Goal: Task Accomplishment & Management: Use online tool/utility

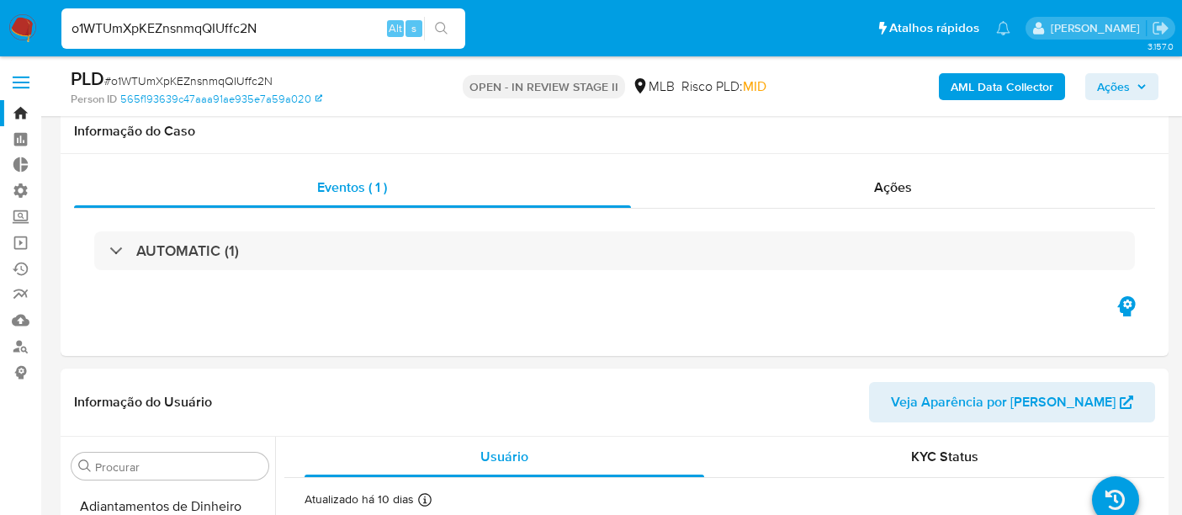
select select "10"
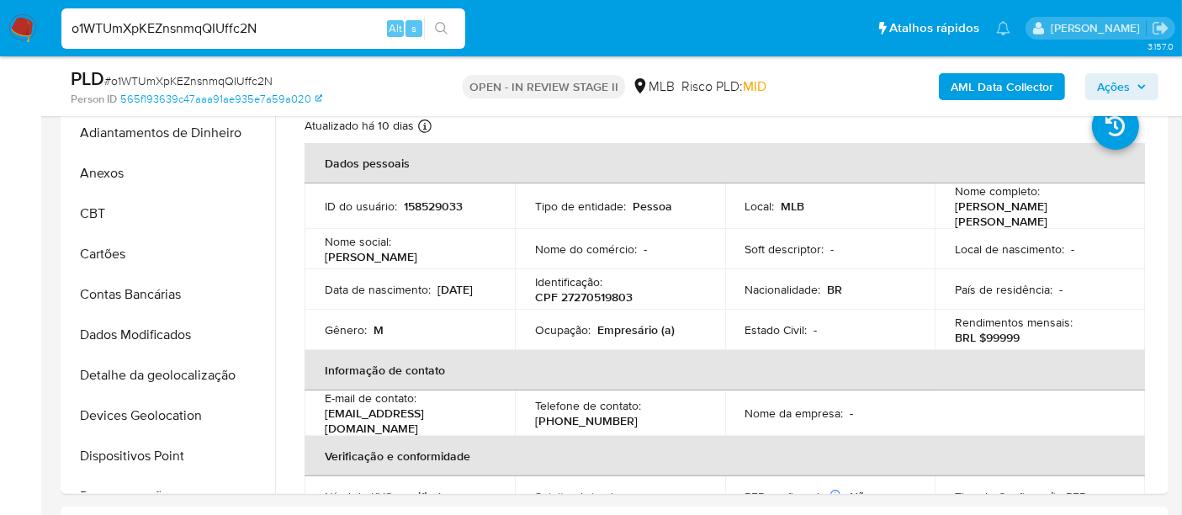
scroll to position [769, 0]
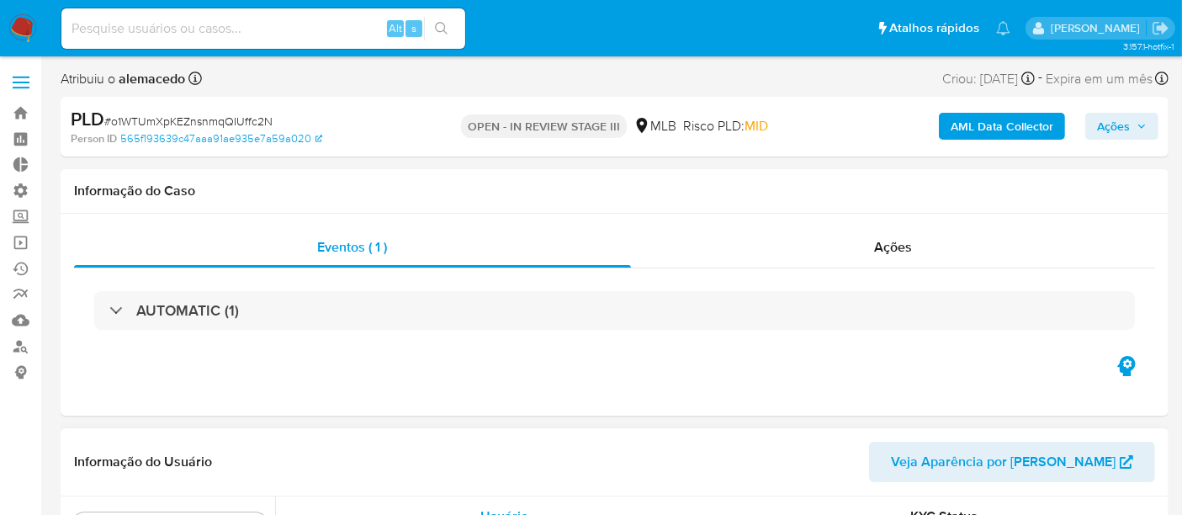
scroll to position [750, 0]
select select "10"
click at [17, 241] on link "Operações em massa" at bounding box center [100, 243] width 200 height 26
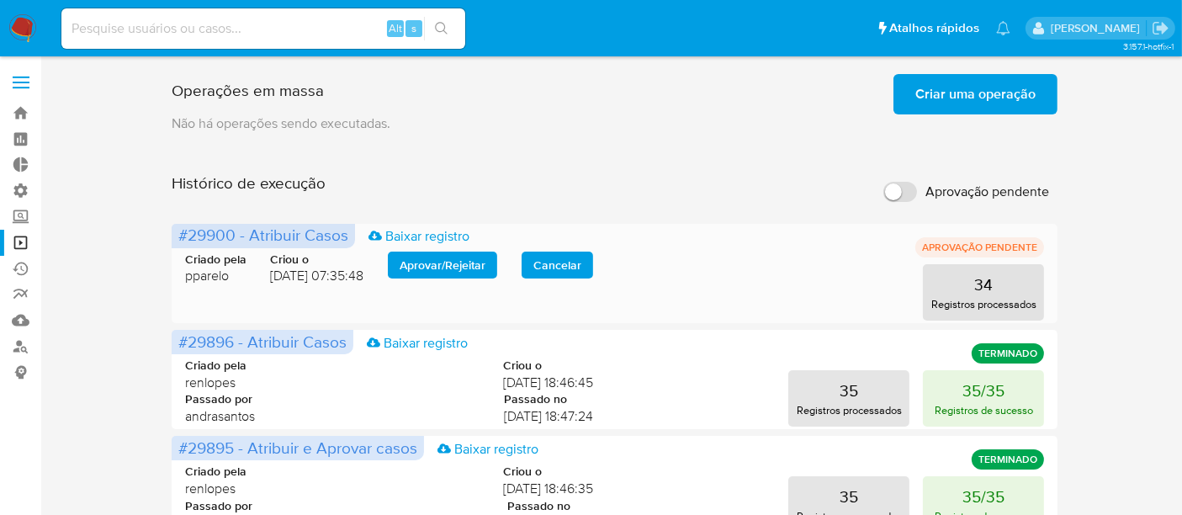
click at [411, 268] on span "Aprovar / Rejeitar" at bounding box center [443, 265] width 86 height 24
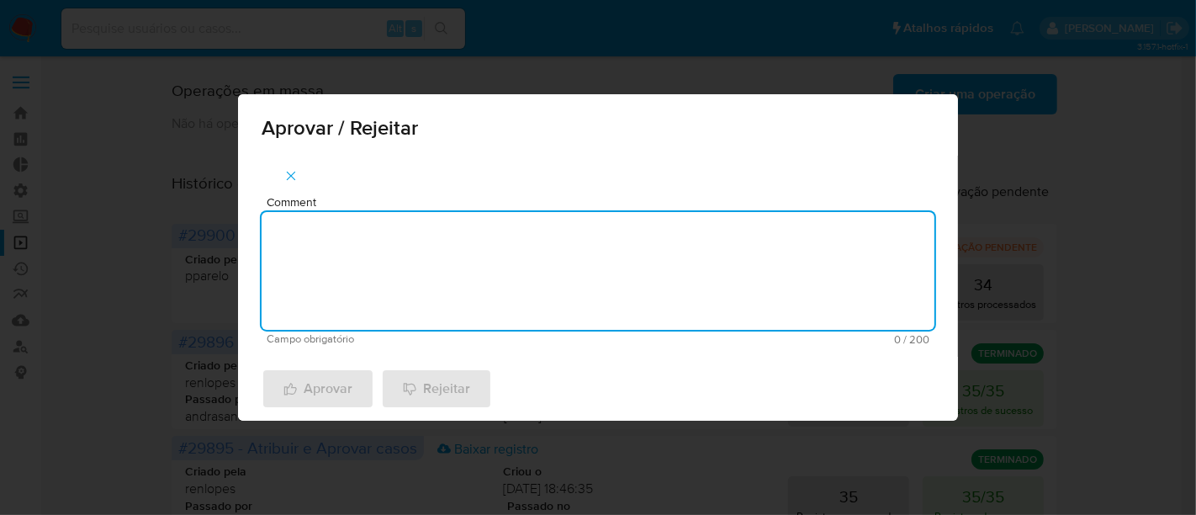
click at [324, 225] on textarea "Comment" at bounding box center [598, 271] width 673 height 118
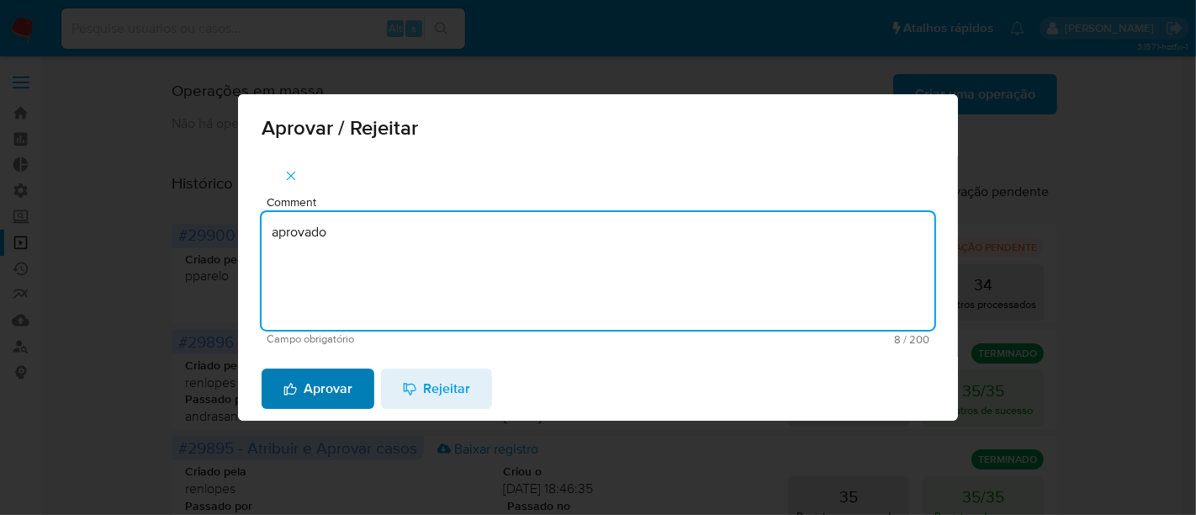
type textarea "aprovado"
click at [304, 391] on span "Aprovar" at bounding box center [318, 388] width 69 height 37
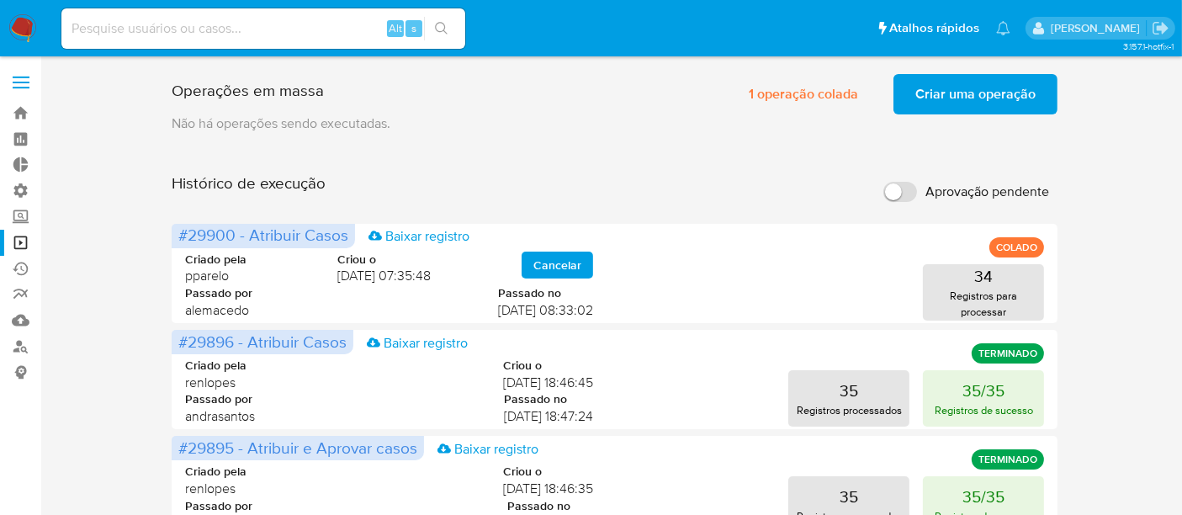
click at [1004, 76] on span "Criar uma operação" at bounding box center [975, 94] width 120 height 37
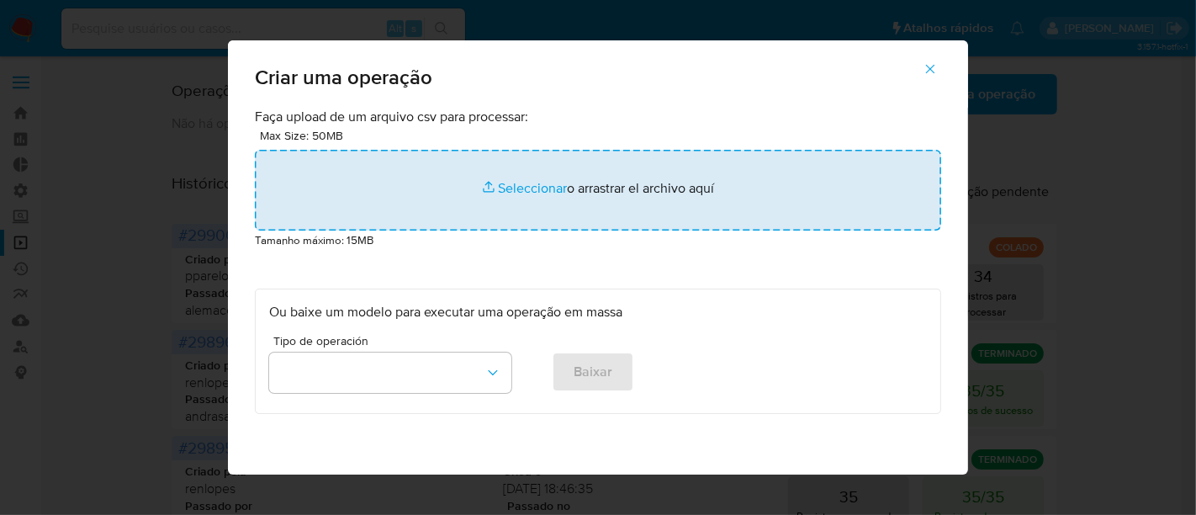
click at [533, 183] on input "file" at bounding box center [598, 190] width 686 height 81
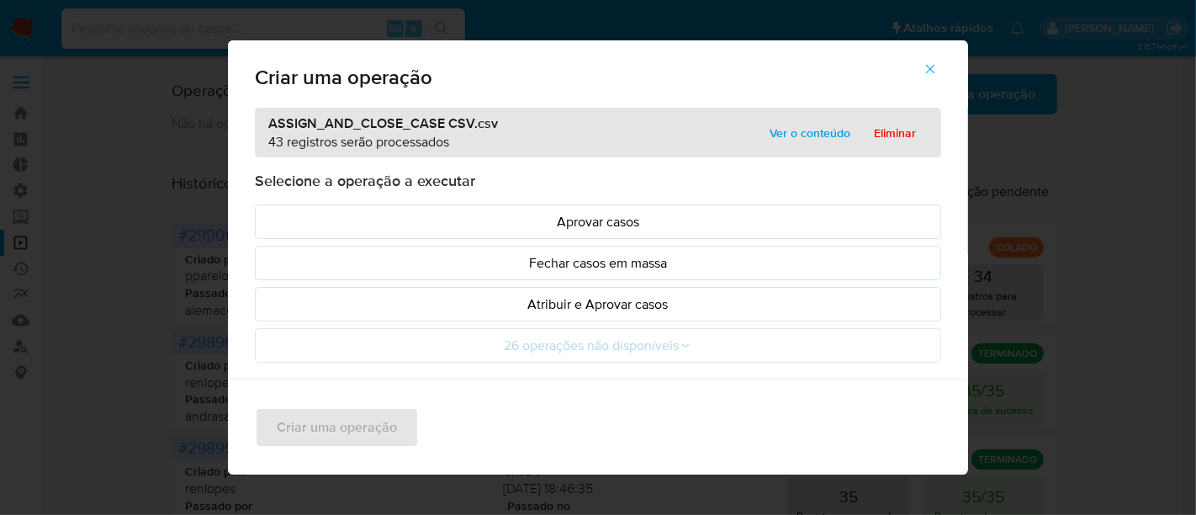
click at [811, 133] on span "Ver o conteúdo" at bounding box center [810, 133] width 81 height 24
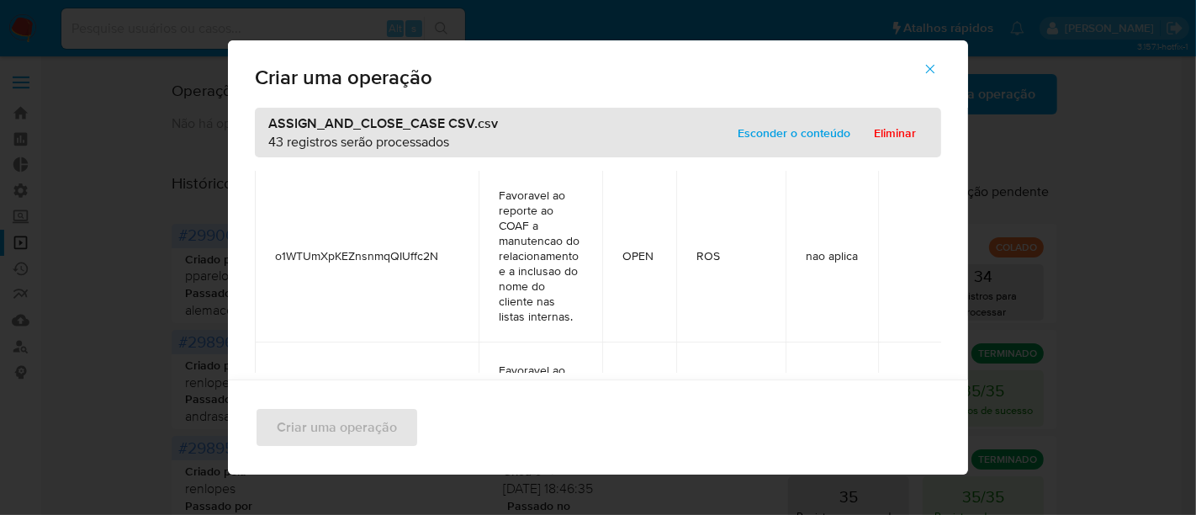
scroll to position [7006, 0]
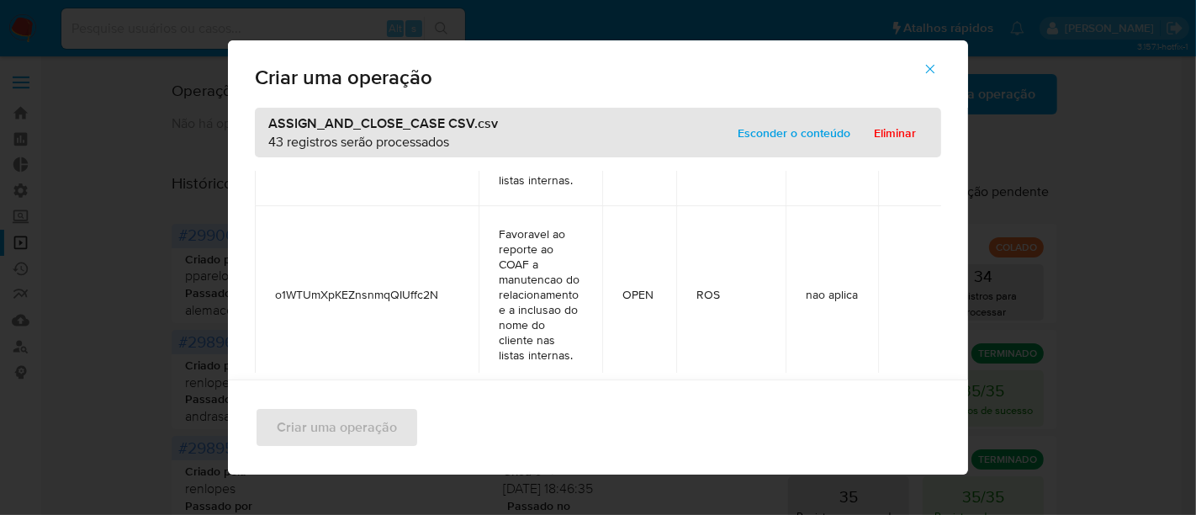
click at [778, 133] on span "Esconder o conteúdo" at bounding box center [794, 133] width 113 height 24
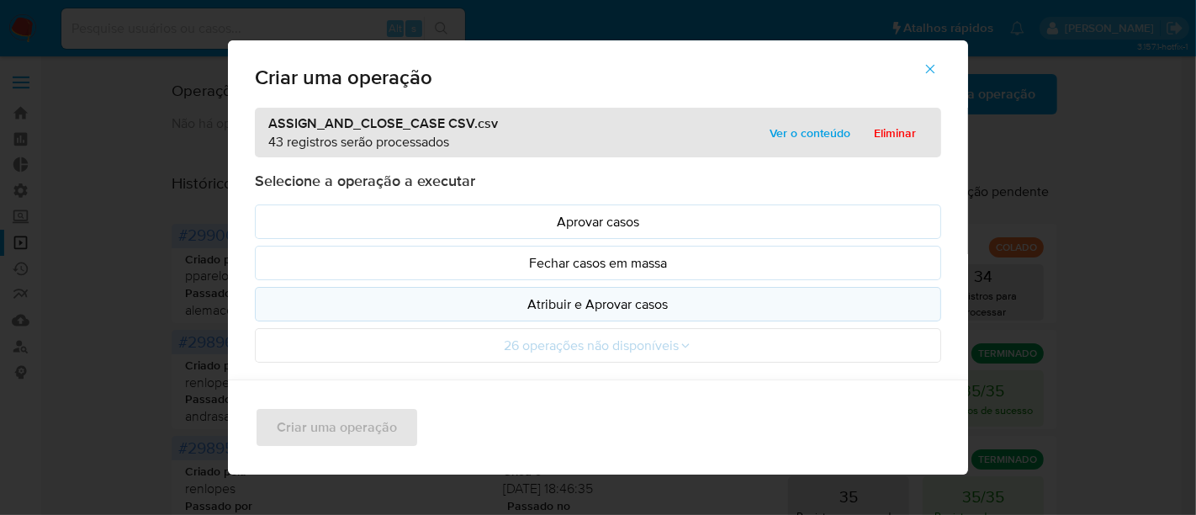
click at [604, 303] on p "Atribuir e Aprovar casos" at bounding box center [598, 303] width 658 height 19
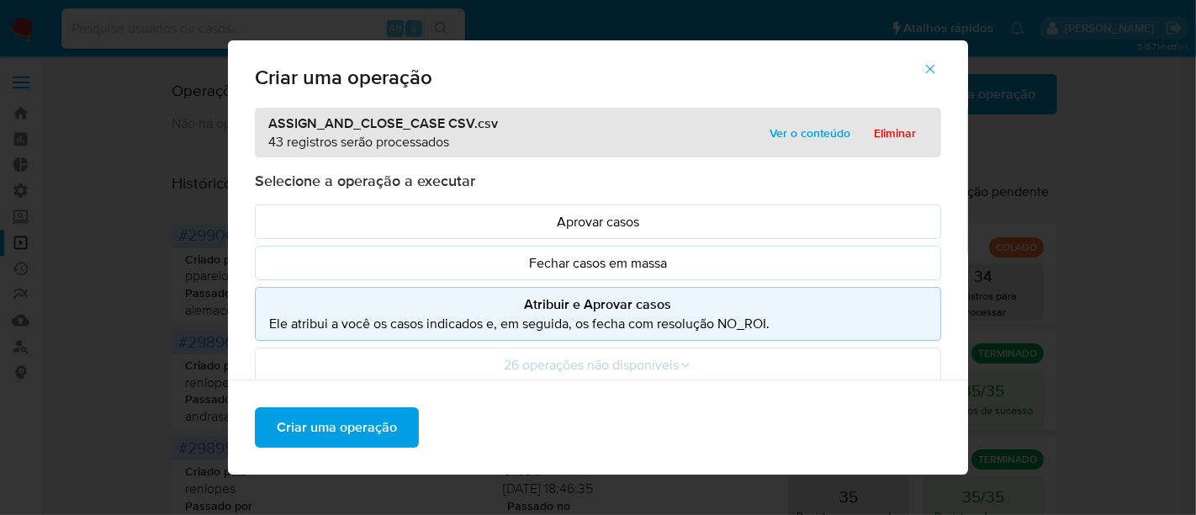
drag, startPoint x: 384, startPoint y: 420, endPoint x: 428, endPoint y: 501, distance: 91.8
click at [373, 424] on span "Criar uma operação" at bounding box center [337, 427] width 120 height 37
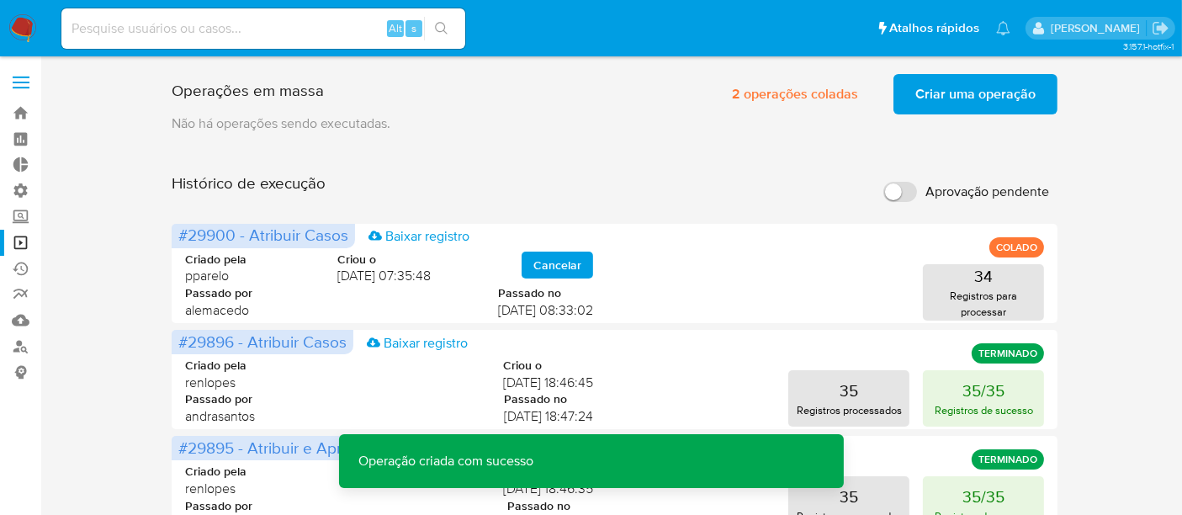
click at [951, 98] on span "Criar uma operação" at bounding box center [975, 94] width 120 height 37
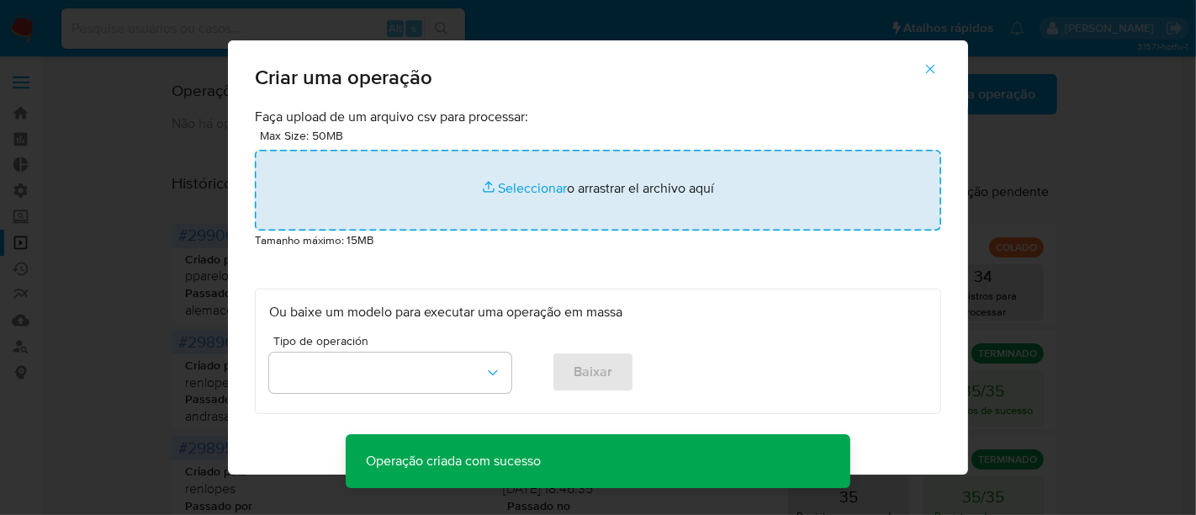
click at [509, 186] on input "file" at bounding box center [598, 190] width 686 height 81
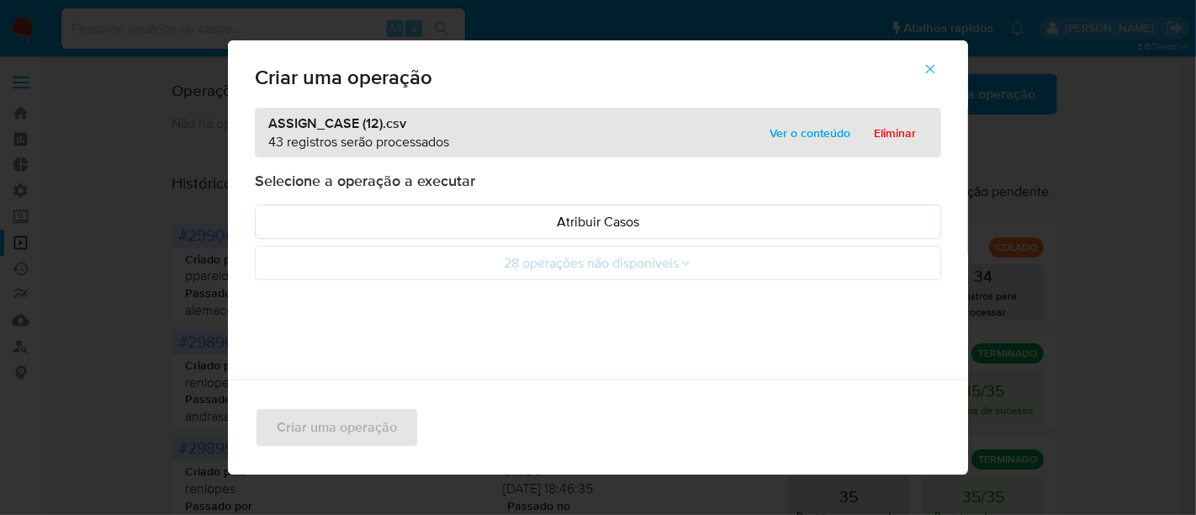
click at [782, 127] on span "Ver o conteúdo" at bounding box center [810, 133] width 81 height 24
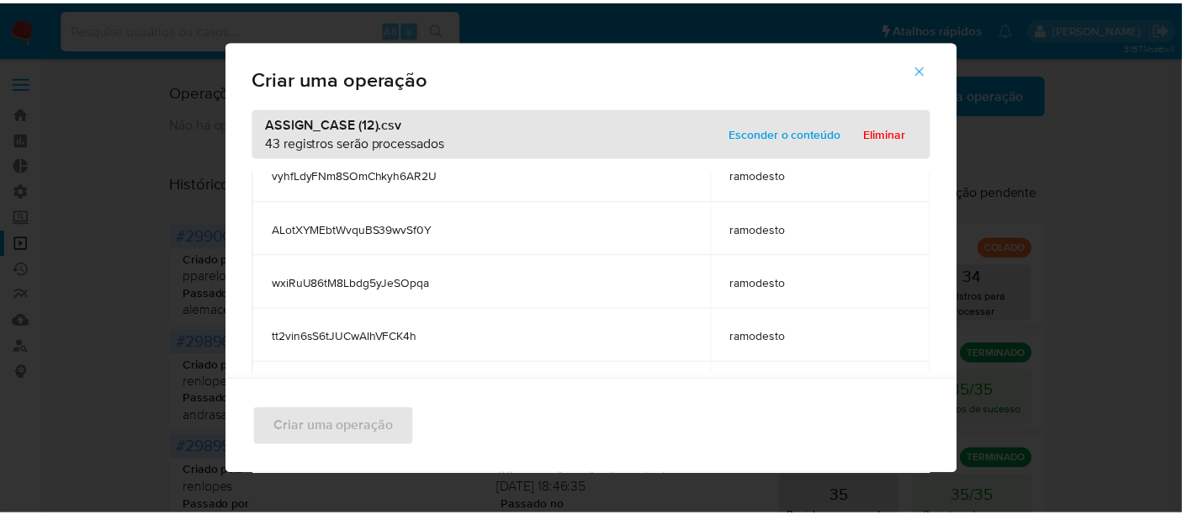
scroll to position [935, 0]
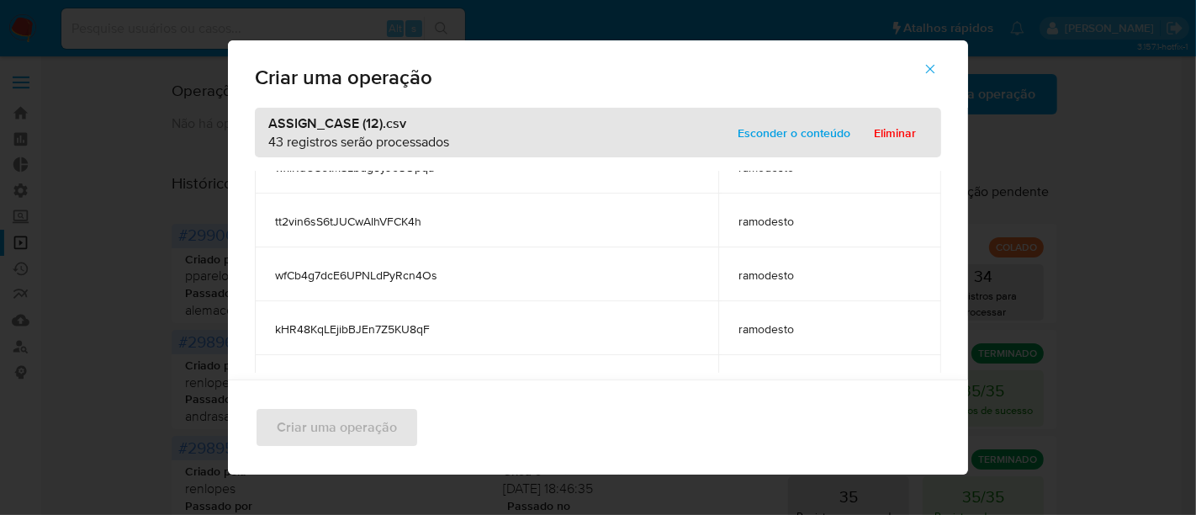
click at [798, 125] on span "Esconder o conteúdo" at bounding box center [794, 133] width 113 height 24
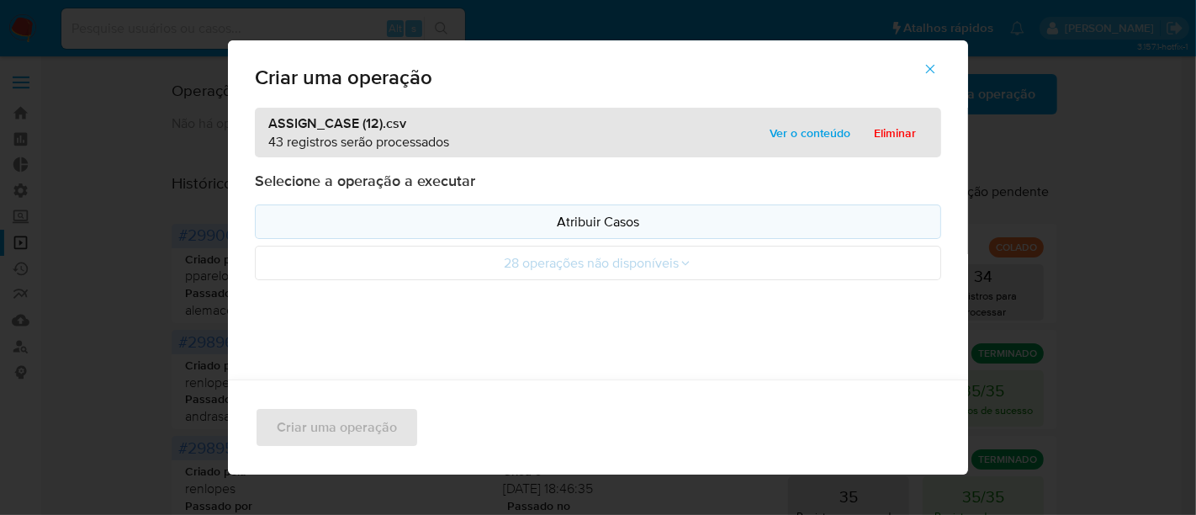
click at [536, 220] on p "Atribuir Casos" at bounding box center [598, 221] width 658 height 19
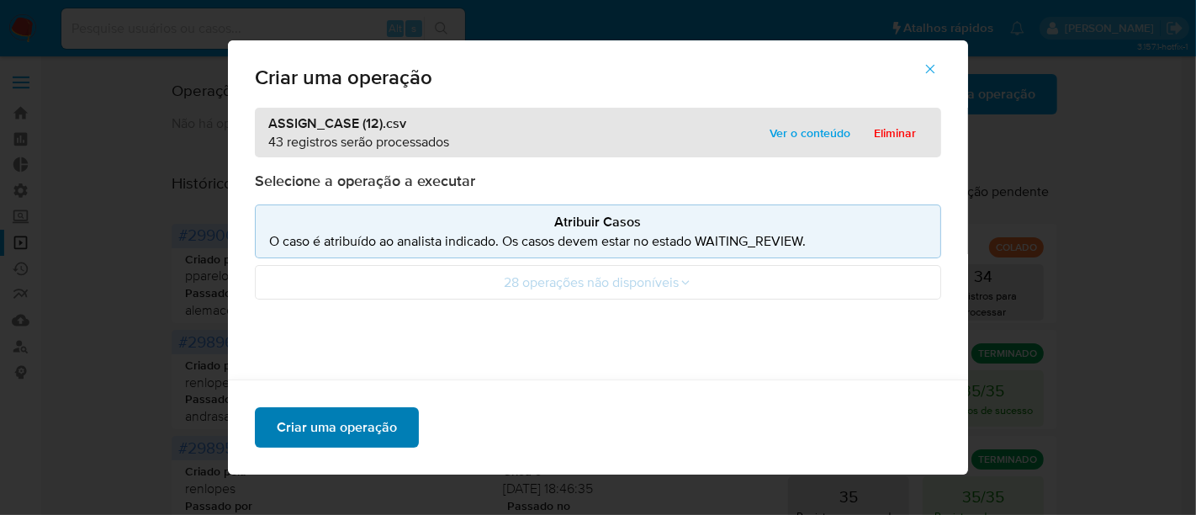
click at [353, 432] on span "Criar uma operação" at bounding box center [337, 427] width 120 height 37
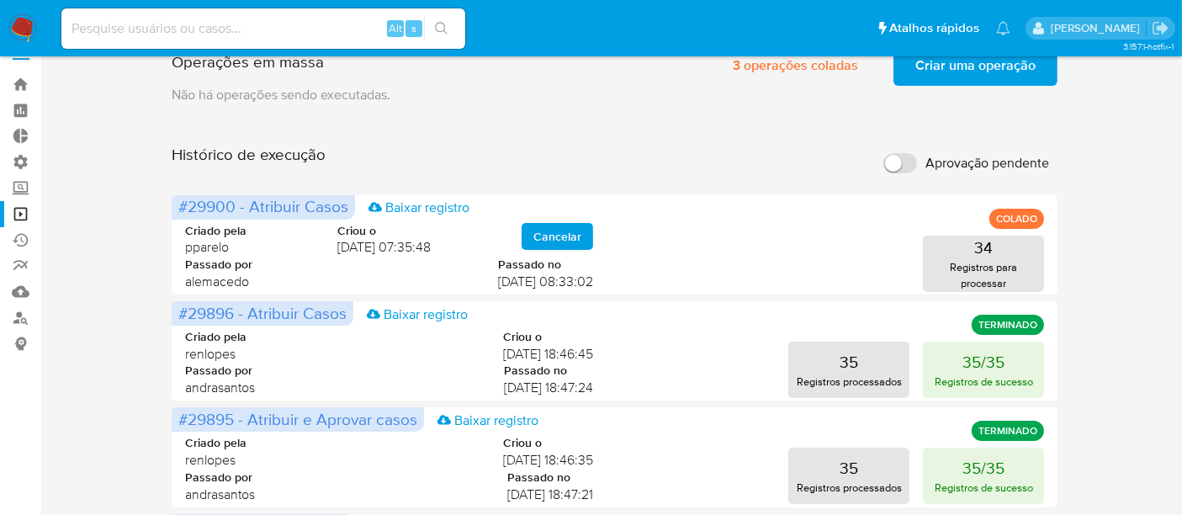
scroll to position [0, 0]
